Goal: Information Seeking & Learning: Learn about a topic

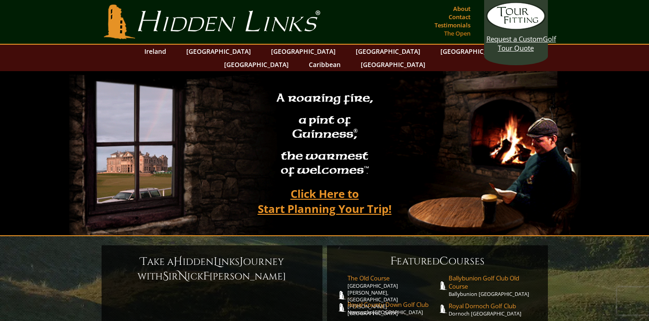
click at [456, 27] on link "The Open" at bounding box center [457, 33] width 31 height 13
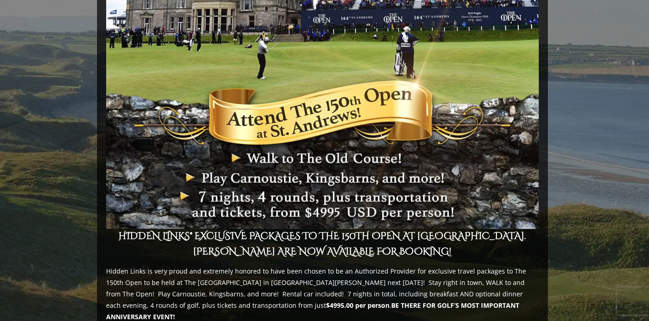
scroll to position [335, 0]
